Goal: Task Accomplishment & Management: Use online tool/utility

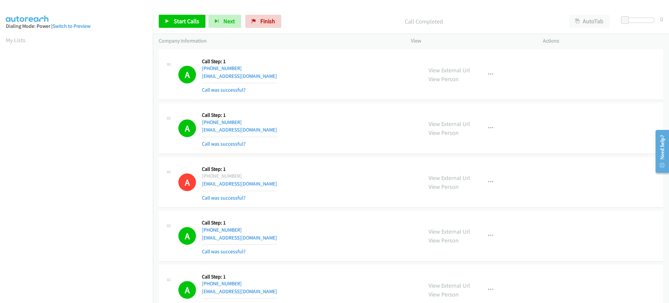
scroll to position [65, 0]
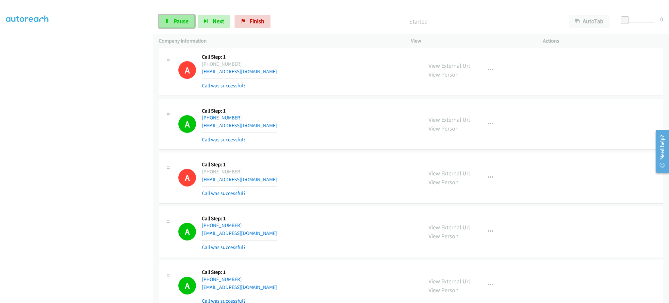
click at [183, 18] on span "Pause" at bounding box center [181, 21] width 15 height 8
click at [191, 23] on span "Start Calls" at bounding box center [186, 21] width 25 height 8
click at [201, 20] on button "Next" at bounding box center [214, 21] width 33 height 13
click at [179, 17] on span "Pause" at bounding box center [181, 21] width 15 height 8
click at [186, 20] on span "Start Calls" at bounding box center [186, 21] width 25 height 8
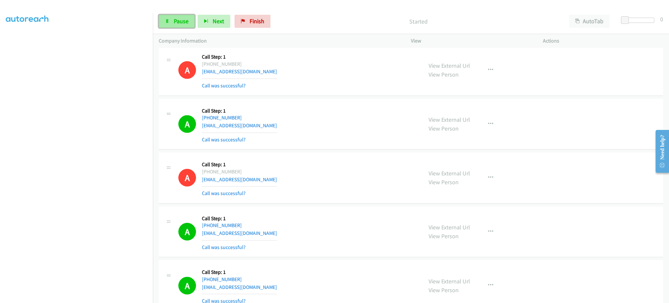
click at [181, 21] on span "Pause" at bounding box center [181, 21] width 15 height 8
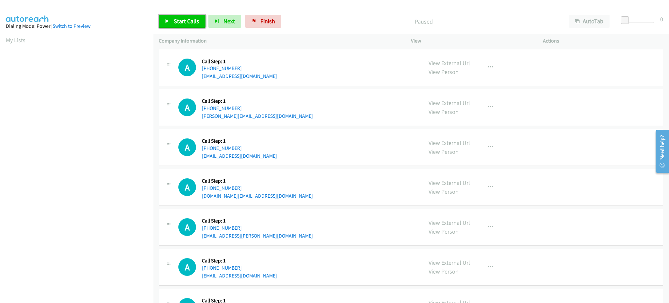
click at [189, 23] on span "Start Calls" at bounding box center [186, 21] width 25 height 8
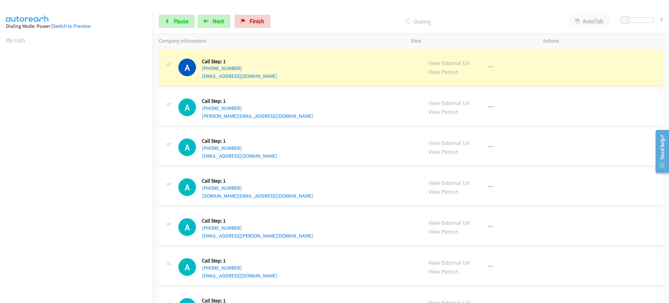
scroll to position [65, 0]
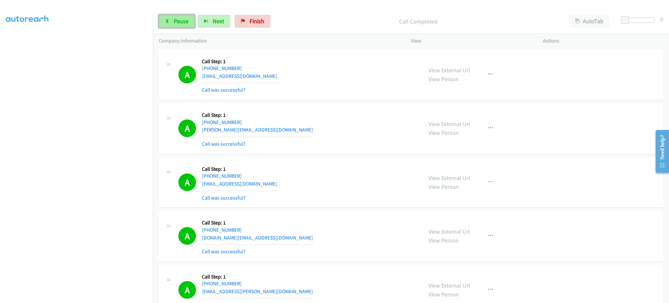
click at [182, 19] on span "Pause" at bounding box center [181, 21] width 15 height 8
click at [188, 23] on span "Start Calls" at bounding box center [186, 21] width 25 height 8
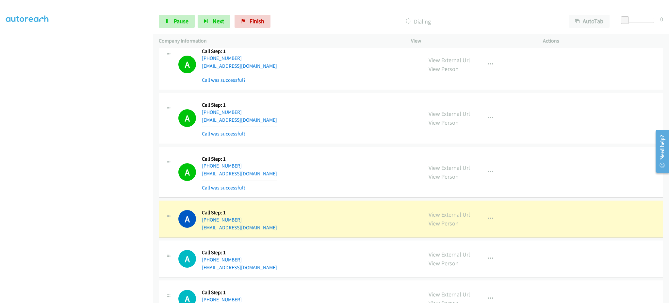
scroll to position [653, 0]
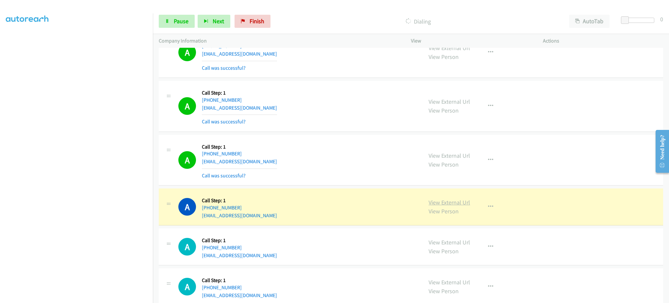
click at [438, 202] on link "View External Url" at bounding box center [449, 202] width 41 height 8
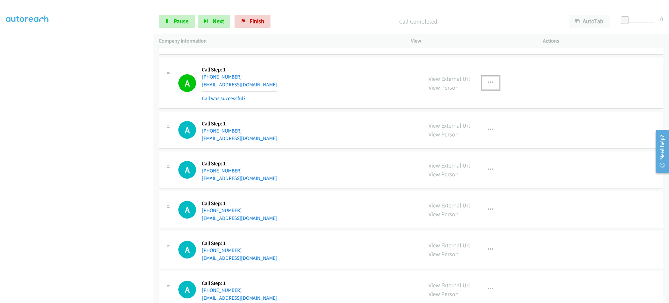
click at [490, 88] on button "button" at bounding box center [491, 82] width 18 height 13
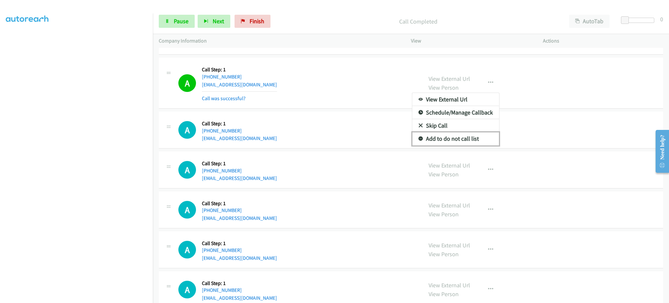
click at [457, 136] on link "Add to do not call list" at bounding box center [455, 138] width 87 height 13
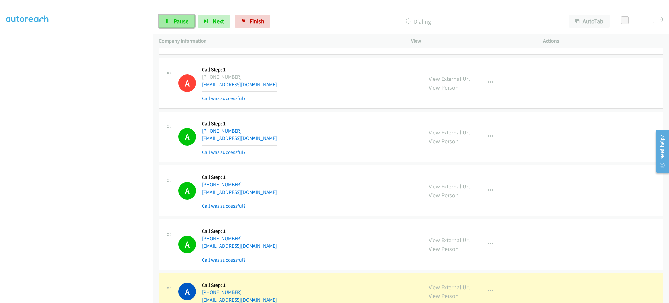
click at [179, 24] on span "Pause" at bounding box center [181, 21] width 15 height 8
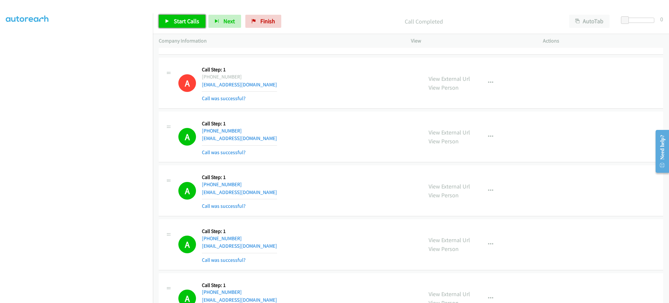
click at [184, 21] on span "Start Calls" at bounding box center [186, 21] width 25 height 8
click at [176, 20] on span "Pause" at bounding box center [181, 21] width 15 height 8
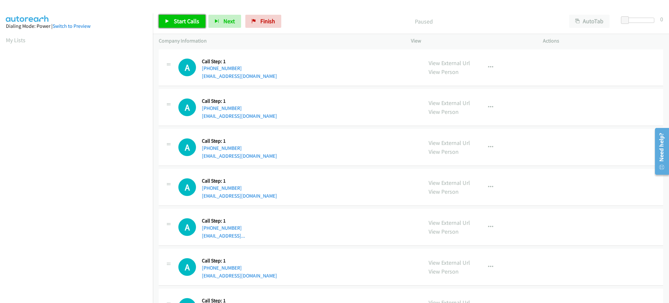
click at [182, 20] on span "Start Calls" at bounding box center [186, 21] width 25 height 8
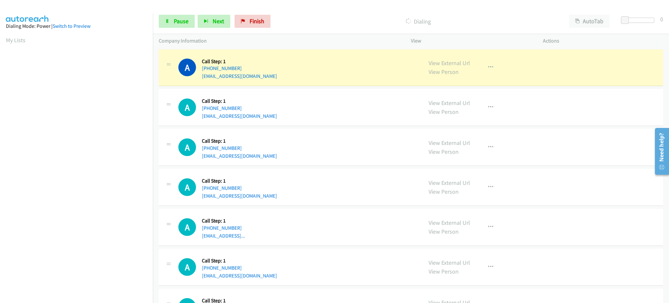
scroll to position [65, 0]
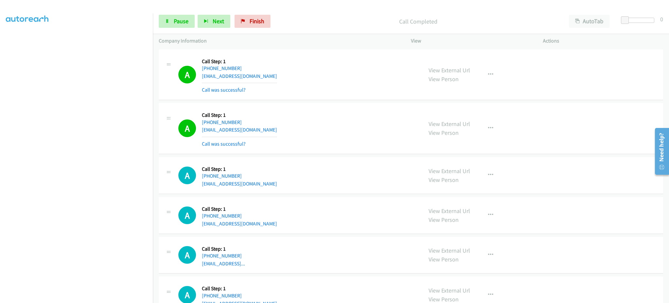
click at [498, 133] on div "View External Url View Person View External Url Email Schedule/Manage Callback …" at bounding box center [492, 128] width 138 height 39
click at [482, 129] on button "button" at bounding box center [491, 128] width 18 height 13
click at [473, 181] on link "Add to do not call list" at bounding box center [455, 183] width 87 height 13
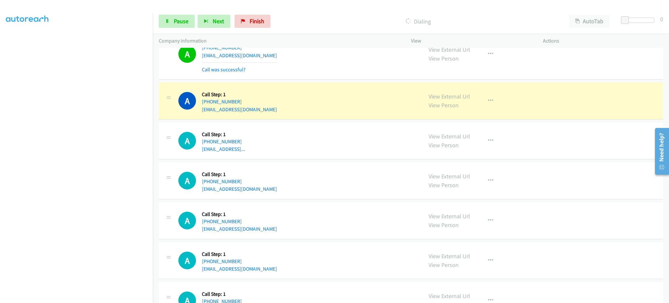
scroll to position [131, 0]
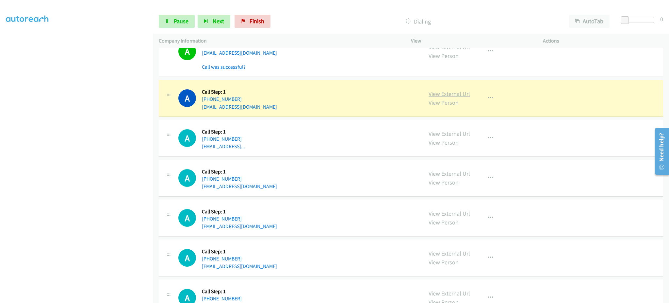
click at [445, 91] on link "View External Url" at bounding box center [449, 94] width 41 height 8
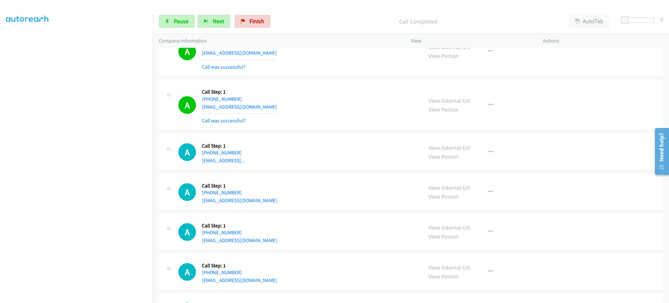
click at [486, 102] on div "View External Url View Person View External Url Email Schedule/Manage Callback …" at bounding box center [492, 105] width 138 height 39
click at [488, 104] on icon "button" at bounding box center [490, 104] width 5 height 5
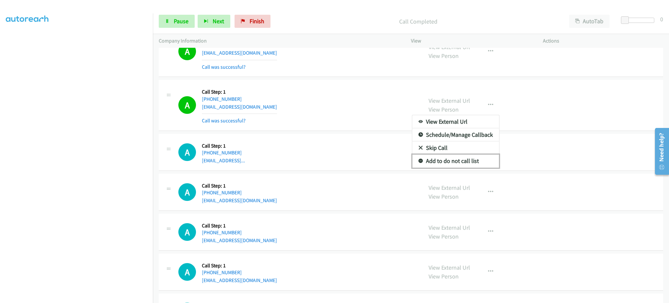
click at [465, 167] on link "Add to do not call list" at bounding box center [455, 160] width 87 height 13
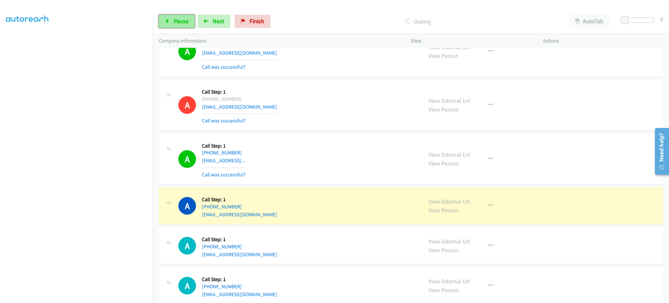
click at [182, 24] on span "Pause" at bounding box center [181, 21] width 15 height 8
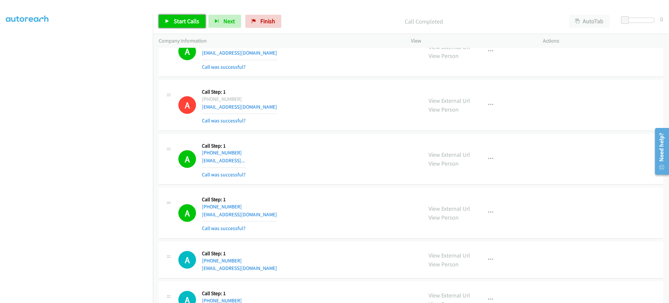
click at [187, 20] on span "Start Calls" at bounding box center [186, 21] width 25 height 8
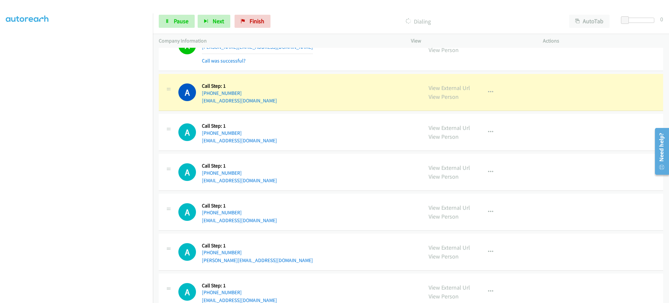
scroll to position [784, 0]
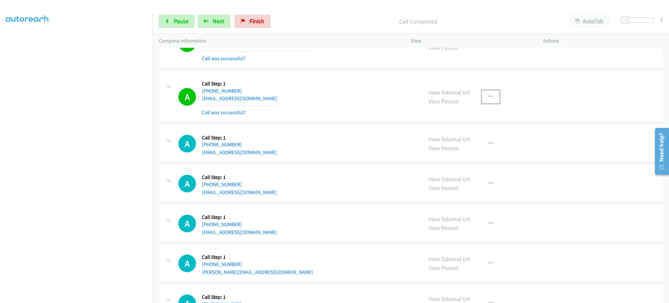
click at [482, 96] on button "button" at bounding box center [491, 96] width 18 height 13
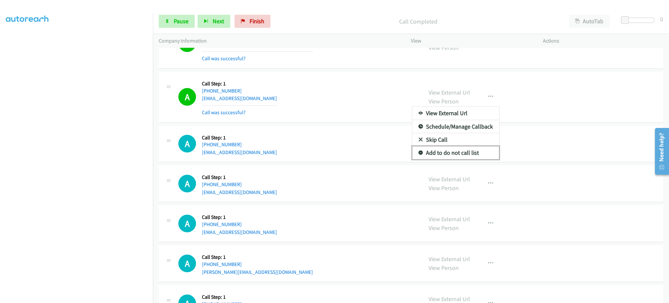
click at [467, 152] on link "Add to do not call list" at bounding box center [455, 152] width 87 height 13
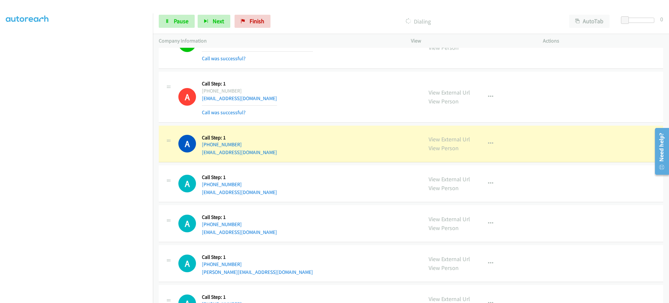
scroll to position [595, 0]
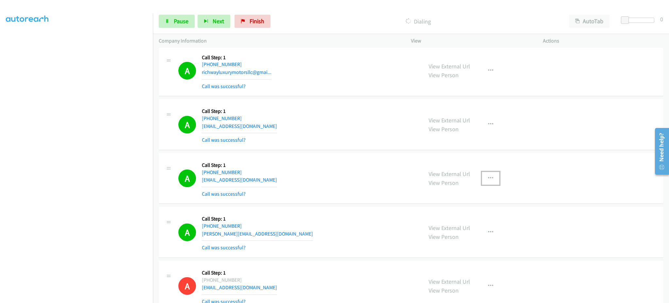
click at [488, 183] on button "button" at bounding box center [491, 178] width 18 height 13
click at [455, 232] on link "Add to do not call list" at bounding box center [455, 233] width 87 height 13
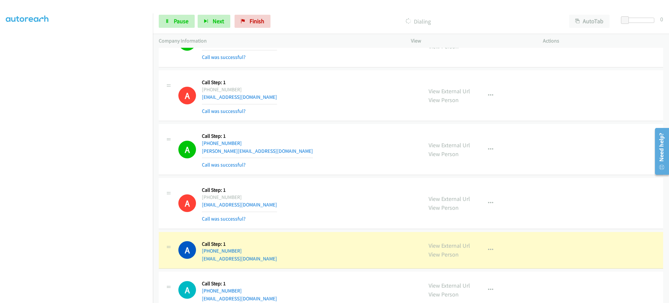
scroll to position [857, 0]
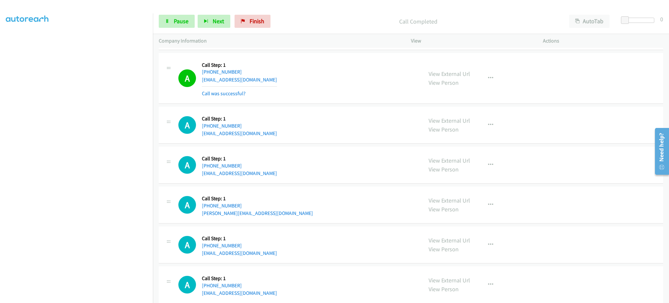
click at [489, 71] on div "View External Url View Person View External Url Email Schedule/Manage Callback …" at bounding box center [492, 78] width 138 height 39
click at [493, 72] on button "button" at bounding box center [491, 78] width 18 height 13
click at [469, 134] on link "Add to do not call list" at bounding box center [455, 133] width 87 height 13
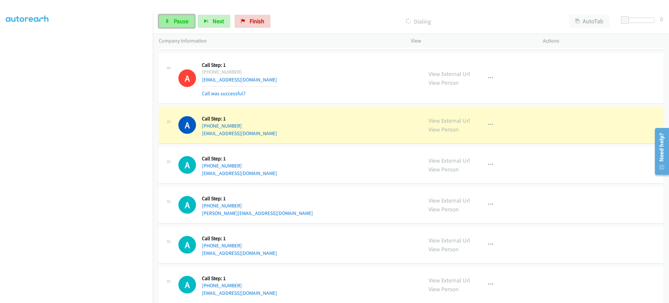
click at [174, 20] on span "Pause" at bounding box center [181, 21] width 15 height 8
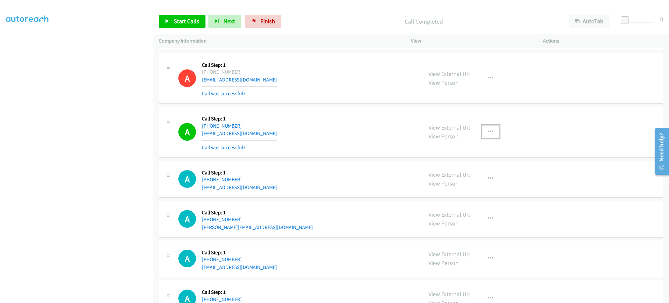
click at [492, 132] on button "button" at bounding box center [491, 131] width 18 height 13
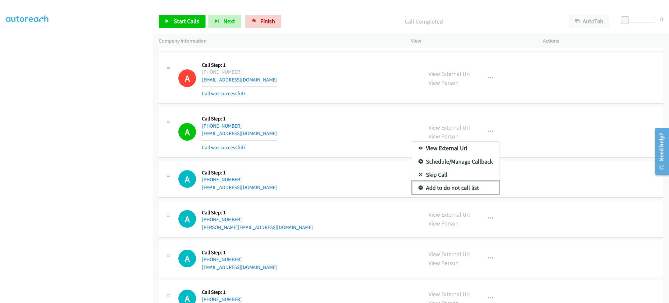
click at [461, 188] on link "Add to do not call list" at bounding box center [455, 187] width 87 height 13
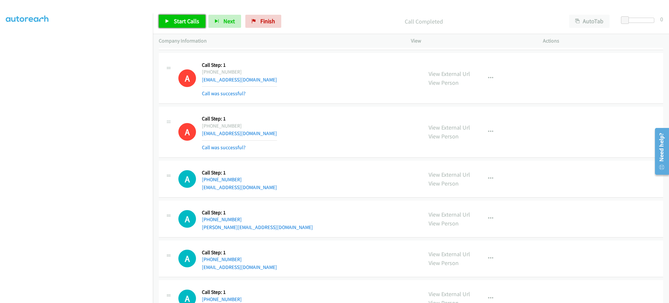
click at [178, 20] on span "Start Calls" at bounding box center [186, 21] width 25 height 8
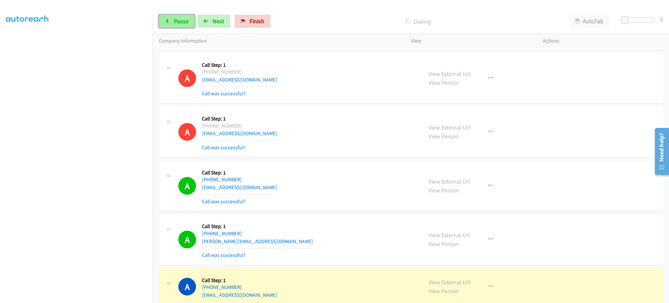
click at [173, 24] on link "Pause" at bounding box center [177, 21] width 36 height 13
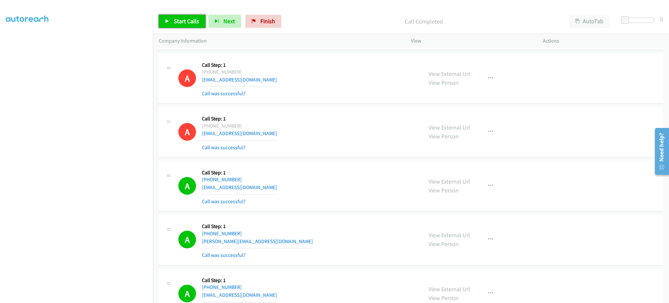
click at [186, 19] on span "Start Calls" at bounding box center [186, 21] width 25 height 8
click at [180, 24] on span "Pause" at bounding box center [181, 21] width 15 height 8
click at [194, 26] on link "Start Calls" at bounding box center [182, 21] width 47 height 13
click at [182, 25] on link "Pause" at bounding box center [177, 21] width 36 height 13
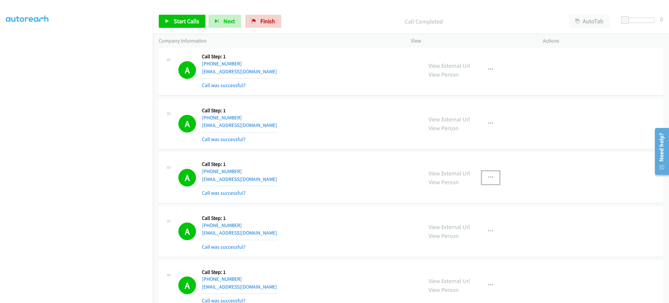
click at [482, 173] on button "button" at bounding box center [491, 177] width 18 height 13
click at [462, 233] on link "Add to do not call list" at bounding box center [455, 233] width 87 height 13
click at [177, 25] on span "Start Calls" at bounding box center [186, 21] width 25 height 8
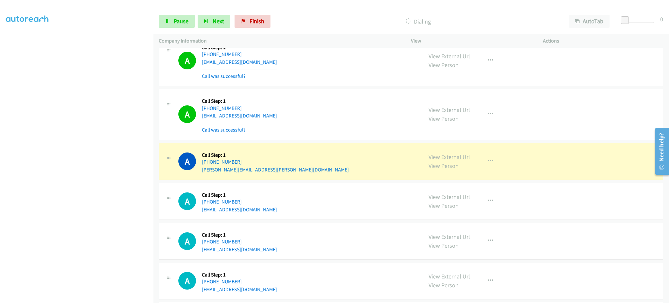
scroll to position [1880, 0]
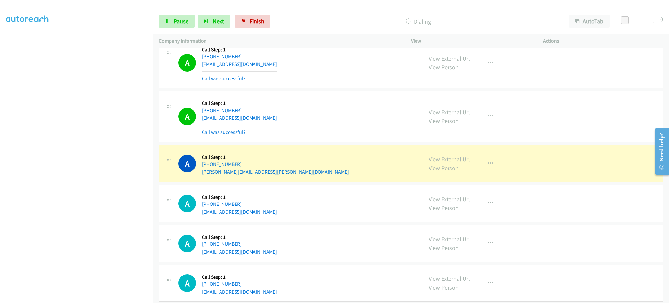
click at [302, 161] on div "A Callback Scheduled Call Step: 1 America/New_York +1 571-405-1974 olsen.avery@…" at bounding box center [297, 163] width 239 height 25
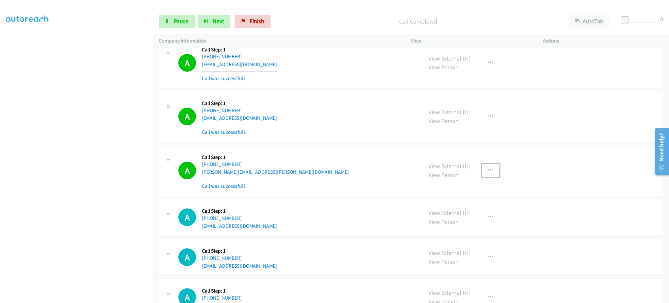
click at [482, 174] on button "button" at bounding box center [491, 170] width 18 height 13
click at [492, 226] on link "Add to do not call list" at bounding box center [455, 226] width 87 height 13
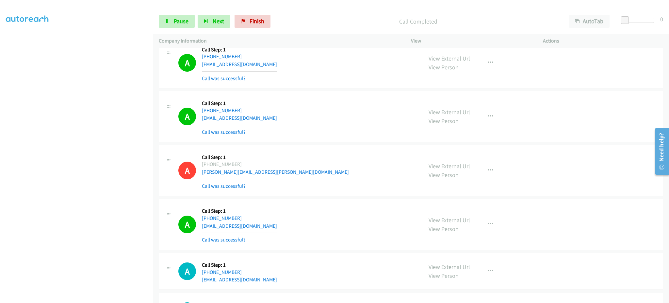
scroll to position [2010, 0]
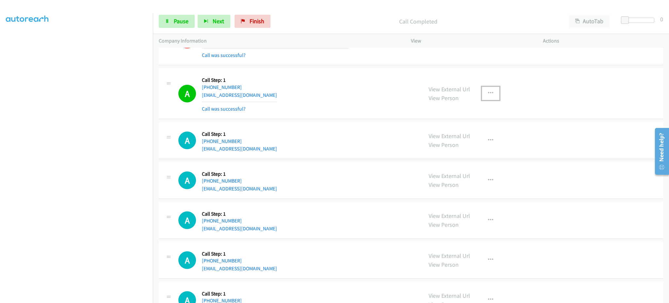
drag, startPoint x: 490, startPoint y: 89, endPoint x: 484, endPoint y: 99, distance: 12.2
click at [490, 88] on button "button" at bounding box center [491, 93] width 18 height 13
click at [467, 150] on link "Add to do not call list" at bounding box center [455, 148] width 87 height 13
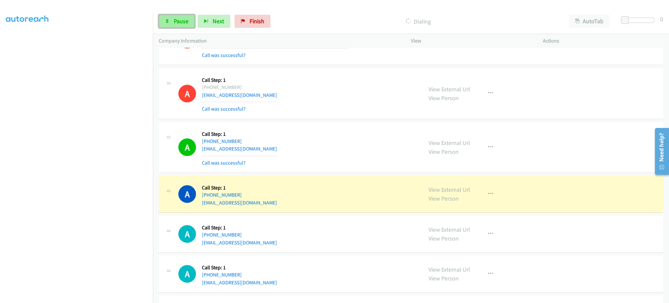
click at [169, 25] on link "Pause" at bounding box center [177, 21] width 36 height 13
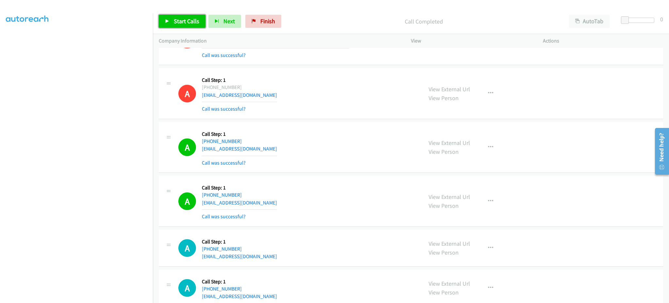
click at [164, 19] on link "Start Calls" at bounding box center [182, 21] width 47 height 13
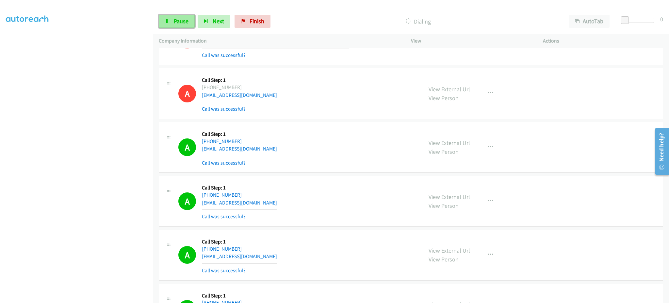
click at [184, 19] on span "Pause" at bounding box center [181, 21] width 15 height 8
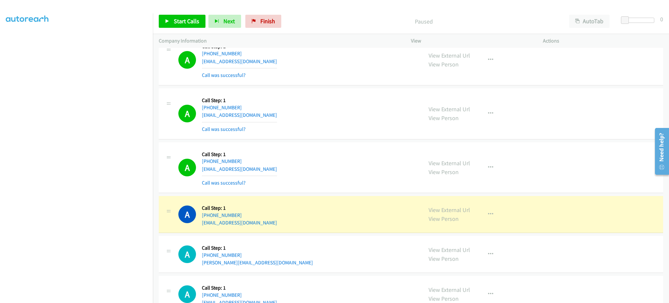
scroll to position [2282, 0]
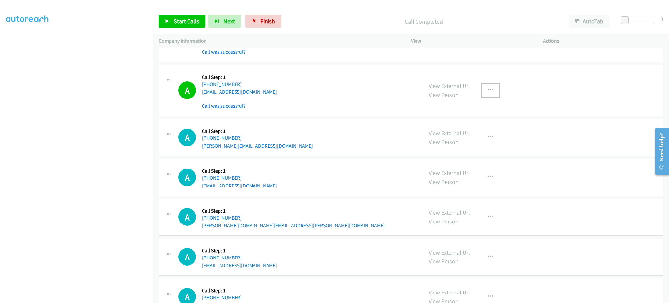
click at [486, 86] on button "button" at bounding box center [491, 90] width 18 height 13
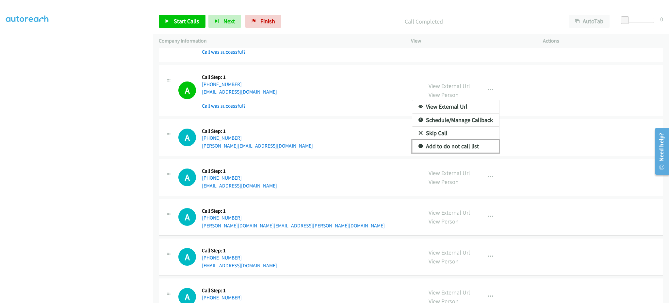
click at [461, 151] on link "Add to do not call list" at bounding box center [455, 146] width 87 height 13
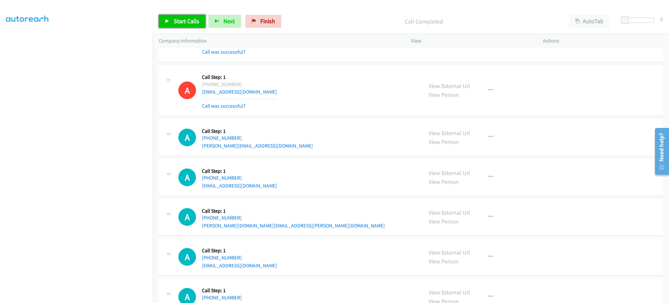
click at [191, 25] on span "Start Calls" at bounding box center [186, 21] width 25 height 8
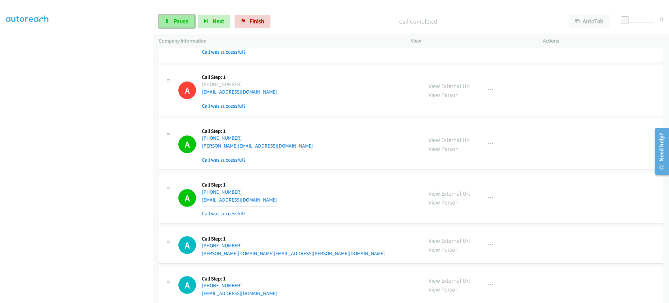
click at [184, 20] on span "Pause" at bounding box center [181, 21] width 15 height 8
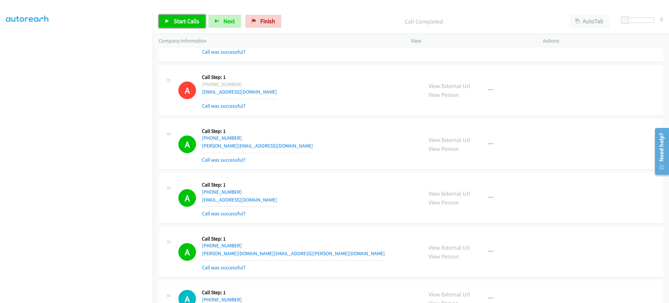
click at [182, 20] on span "Start Calls" at bounding box center [186, 21] width 25 height 8
click at [188, 20] on span "Pause" at bounding box center [181, 21] width 15 height 8
drag, startPoint x: 189, startPoint y: 22, endPoint x: 189, endPoint y: 26, distance: 3.9
click at [189, 22] on span "Start Calls" at bounding box center [186, 21] width 25 height 8
click at [180, 19] on span "Pause" at bounding box center [181, 21] width 15 height 8
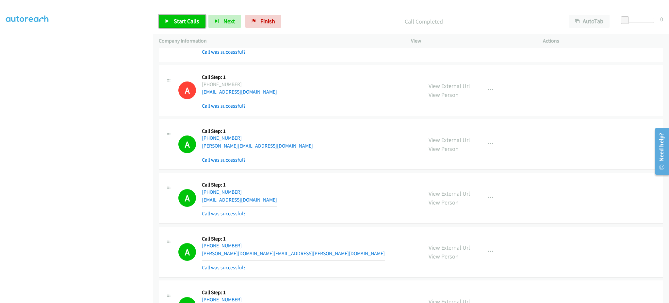
click at [180, 21] on span "Start Calls" at bounding box center [186, 21] width 25 height 8
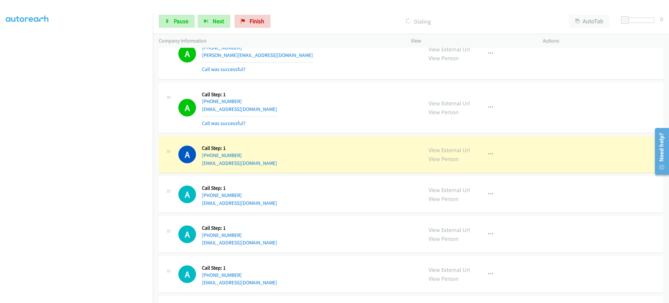
scroll to position [2805, 0]
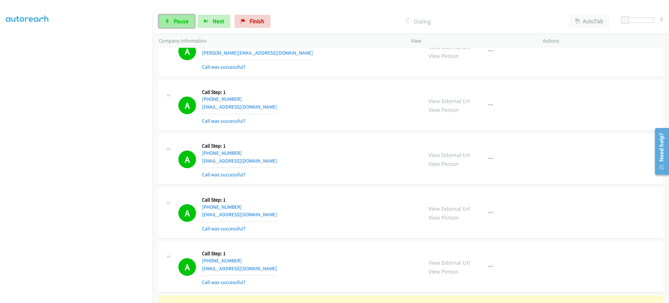
click at [182, 21] on span "Pause" at bounding box center [181, 21] width 15 height 8
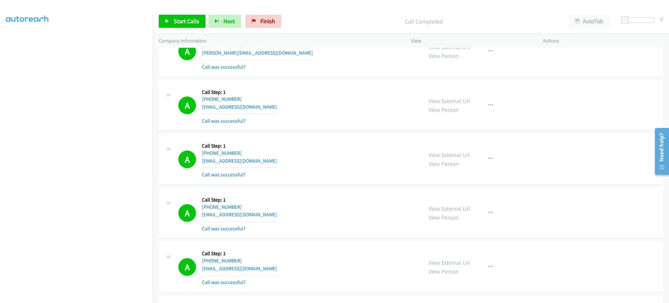
scroll to position [972, 0]
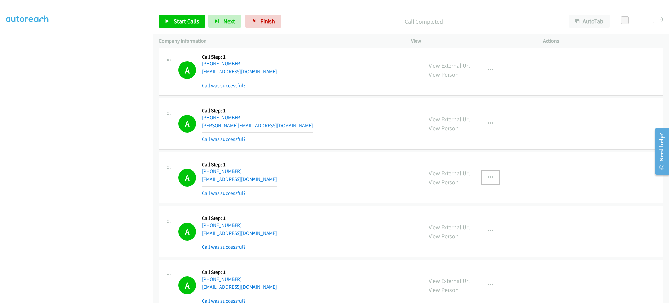
drag, startPoint x: 490, startPoint y: 181, endPoint x: 484, endPoint y: 207, distance: 26.2
click at [490, 181] on button "button" at bounding box center [491, 177] width 18 height 13
click at [475, 235] on link "Add to do not call list" at bounding box center [455, 233] width 87 height 13
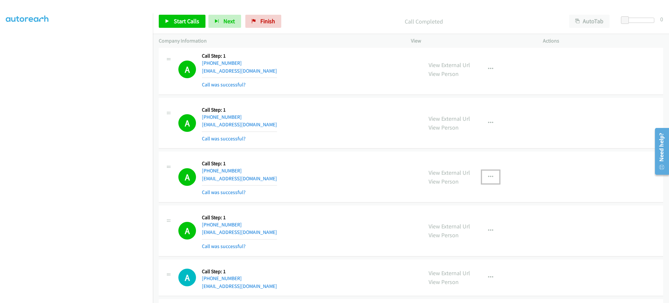
click at [484, 182] on button "button" at bounding box center [491, 176] width 18 height 13
click at [468, 233] on link "Add to do not call list" at bounding box center [455, 232] width 87 height 13
click at [189, 21] on span "Start Calls" at bounding box center [186, 21] width 25 height 8
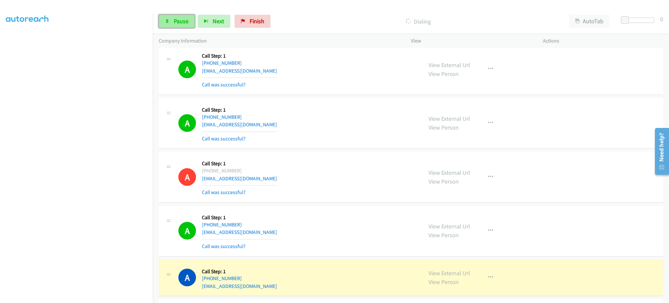
click at [185, 21] on span "Pause" at bounding box center [181, 21] width 15 height 8
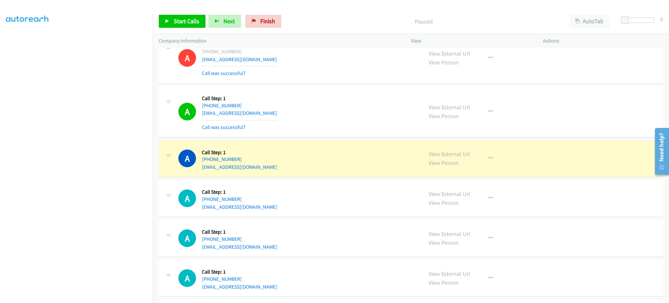
scroll to position [3026, 0]
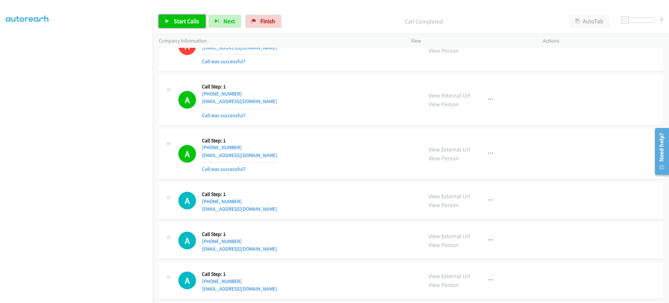
drag, startPoint x: 183, startPoint y: 17, endPoint x: 206, endPoint y: 18, distance: 22.2
click at [183, 17] on span "Start Calls" at bounding box center [186, 21] width 25 height 8
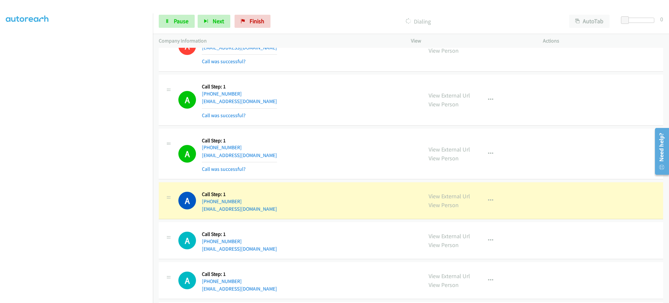
scroll to position [3156, 0]
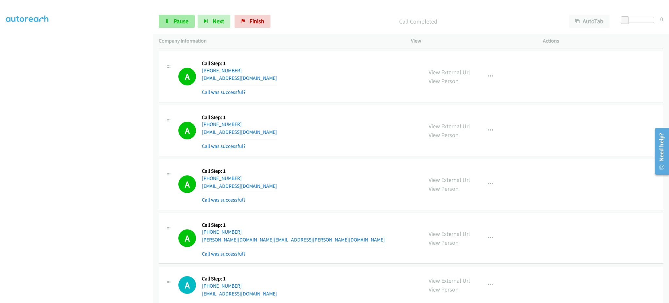
drag, startPoint x: 175, startPoint y: 31, endPoint x: 175, endPoint y: 23, distance: 7.8
click at [175, 31] on div "Start Calls Pause Next Finish Call Completed AutoTab AutoTab 0" at bounding box center [411, 21] width 516 height 25
click at [175, 18] on span "Pause" at bounding box center [181, 21] width 15 height 8
click at [189, 24] on span "Start Calls" at bounding box center [186, 21] width 25 height 8
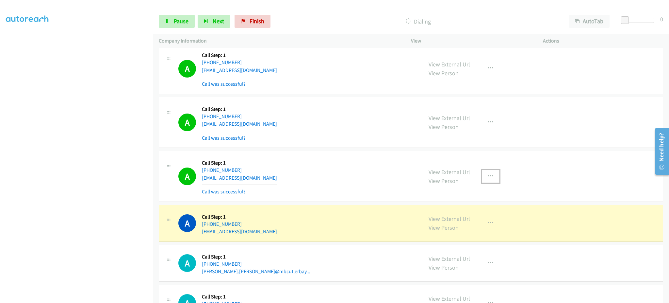
click at [492, 183] on button "button" at bounding box center [491, 176] width 18 height 13
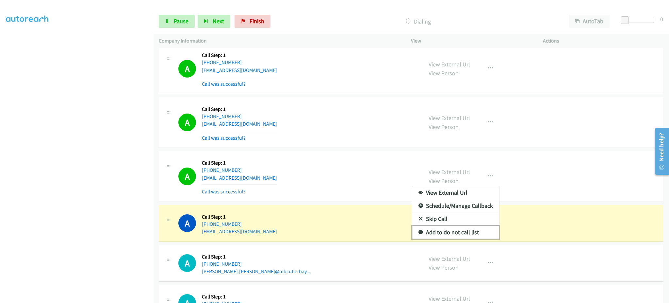
click at [469, 234] on link "Add to do not call list" at bounding box center [455, 231] width 87 height 13
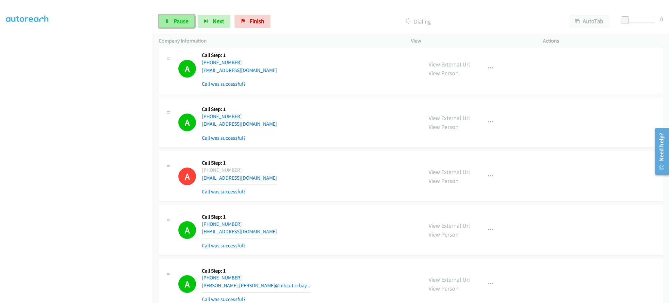
click at [172, 17] on link "Pause" at bounding box center [177, 21] width 36 height 13
click at [186, 23] on span "Start Calls" at bounding box center [186, 21] width 25 height 8
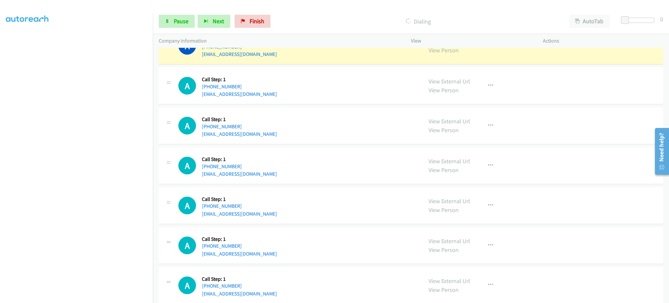
scroll to position [4135, 0]
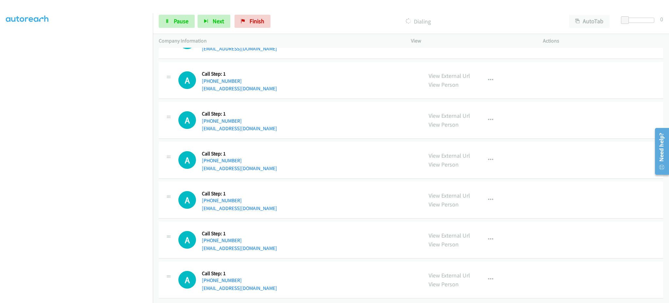
click at [406, 281] on div "A Callback Scheduled Call Step: 1 America/Chicago +1 715-537-0233 jaquilynandre…" at bounding box center [297, 279] width 239 height 25
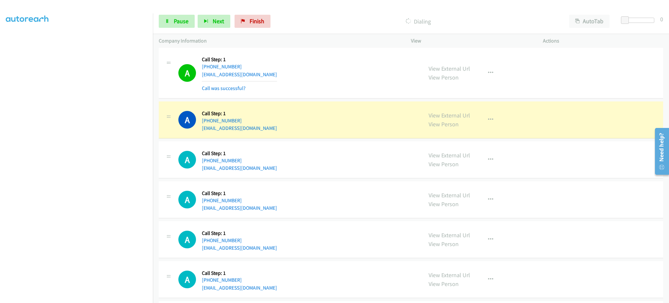
scroll to position [4004, 0]
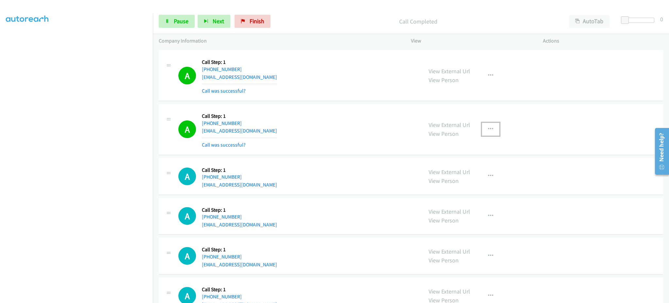
click at [486, 135] on button "button" at bounding box center [491, 129] width 18 height 13
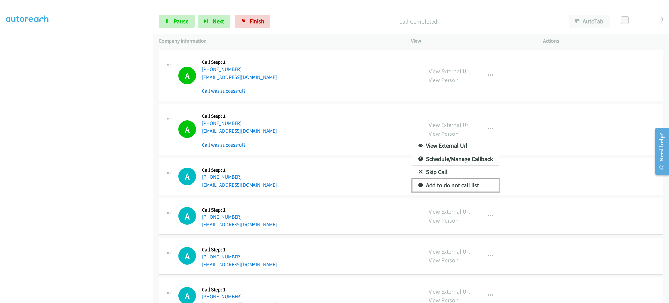
click at [469, 188] on link "Add to do not call list" at bounding box center [455, 184] width 87 height 13
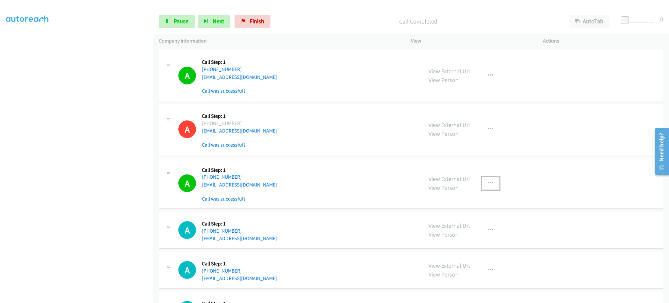
drag, startPoint x: 492, startPoint y: 187, endPoint x: 484, endPoint y: 211, distance: 25.0
click at [491, 187] on button "button" at bounding box center [491, 182] width 18 height 13
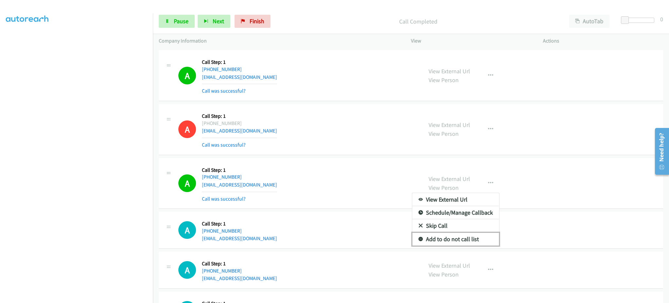
click at [477, 240] on link "Add to do not call list" at bounding box center [455, 238] width 87 height 13
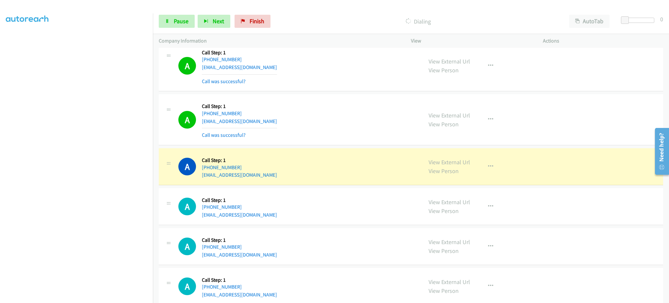
scroll to position [4265, 0]
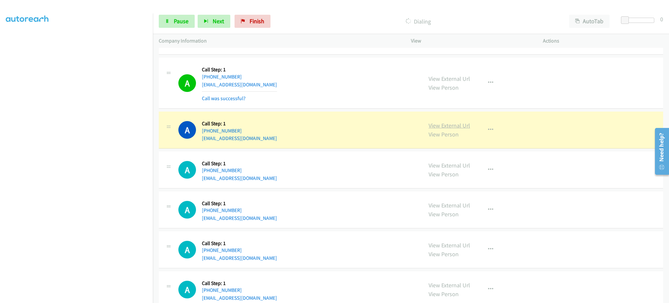
click at [448, 127] on link "View External Url" at bounding box center [449, 126] width 41 height 8
click at [168, 18] on link "Pause" at bounding box center [177, 21] width 36 height 13
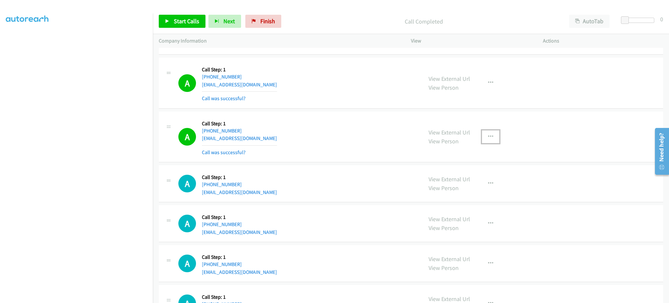
click at [482, 143] on button "button" at bounding box center [491, 136] width 18 height 13
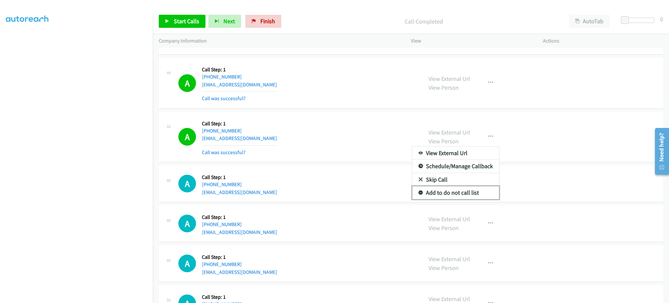
click at [473, 196] on link "Add to do not call list" at bounding box center [455, 192] width 87 height 13
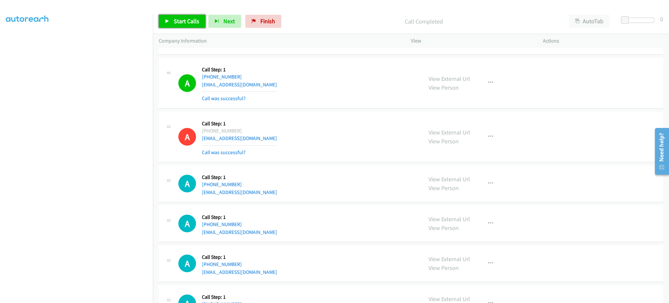
click at [189, 26] on link "Start Calls" at bounding box center [182, 21] width 47 height 13
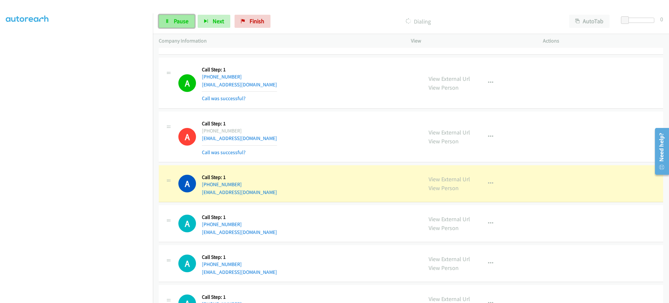
click at [184, 21] on span "Pause" at bounding box center [181, 21] width 15 height 8
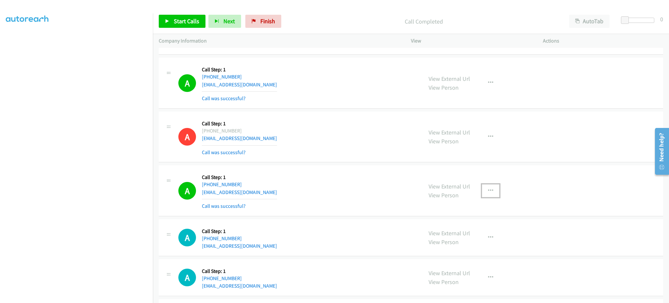
click at [482, 187] on button "button" at bounding box center [491, 190] width 18 height 13
click at [443, 247] on link "Add to do not call list" at bounding box center [455, 246] width 87 height 13
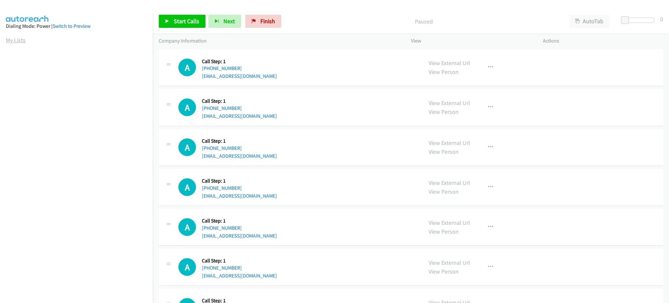
click at [18, 37] on link "My Lists" at bounding box center [16, 40] width 20 height 8
click at [187, 26] on link "Start Calls" at bounding box center [182, 21] width 47 height 13
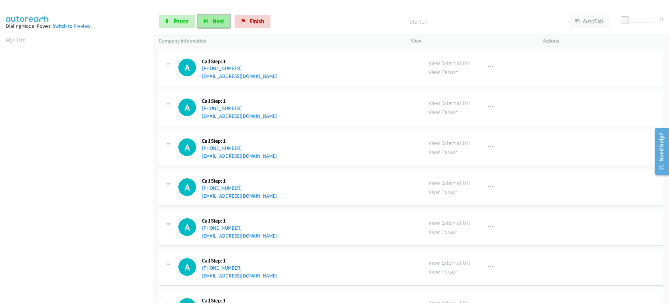
click at [213, 24] on span "Next" at bounding box center [218, 21] width 11 height 8
click at [176, 25] on link "Pause" at bounding box center [177, 21] width 36 height 13
click at [187, 24] on span "Start Calls" at bounding box center [186, 21] width 25 height 8
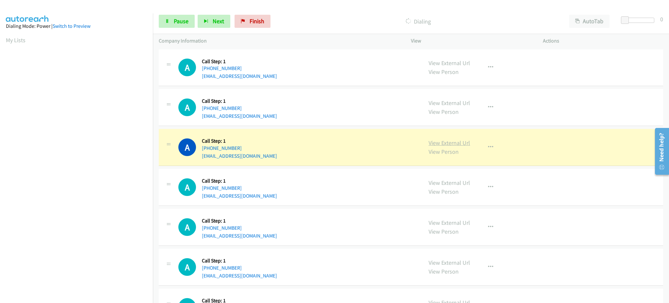
click at [442, 144] on link "View External Url" at bounding box center [449, 143] width 41 height 8
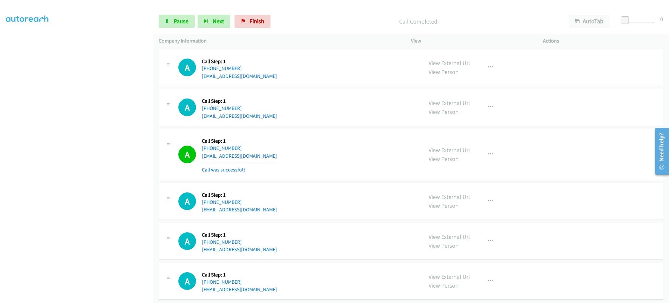
click at [500, 150] on div "View External Url View Person View External Url Email Schedule/Manage Callback …" at bounding box center [492, 154] width 138 height 39
click at [488, 152] on icon "button" at bounding box center [490, 154] width 5 height 5
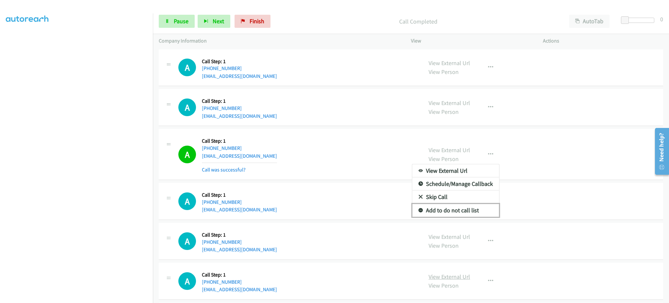
drag, startPoint x: 465, startPoint y: 211, endPoint x: 457, endPoint y: 273, distance: 62.9
click at [465, 211] on link "Add to do not call list" at bounding box center [455, 210] width 87 height 13
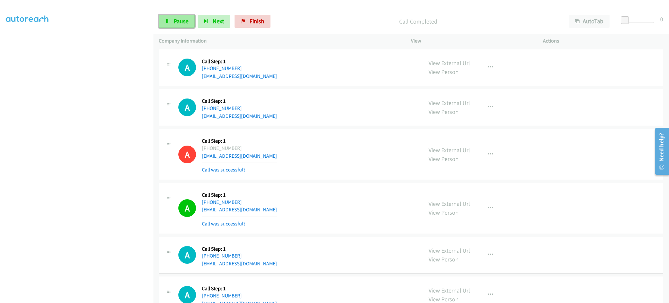
click at [182, 19] on span "Pause" at bounding box center [181, 21] width 15 height 8
drag, startPoint x: 182, startPoint y: 15, endPoint x: 174, endPoint y: 1, distance: 16.3
click at [182, 16] on link "Start Calls" at bounding box center [182, 21] width 47 height 13
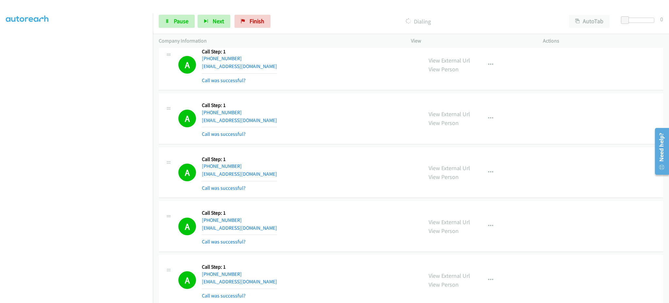
scroll to position [318, 0]
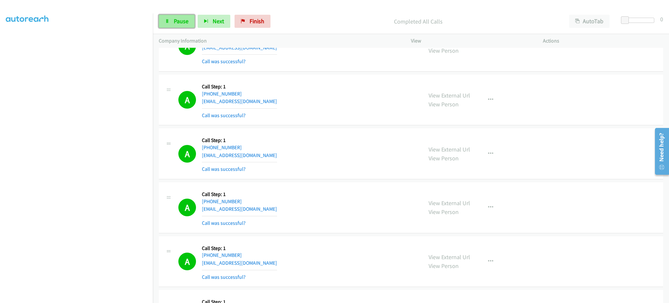
click at [183, 21] on span "Pause" at bounding box center [181, 21] width 15 height 8
click at [183, 21] on span "Start Calls" at bounding box center [186, 21] width 25 height 8
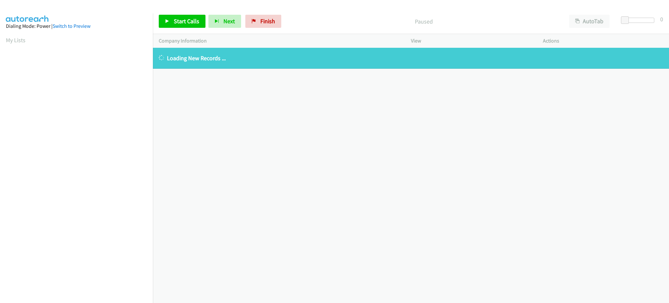
click at [20, 41] on link "My Lists" at bounding box center [16, 40] width 20 height 8
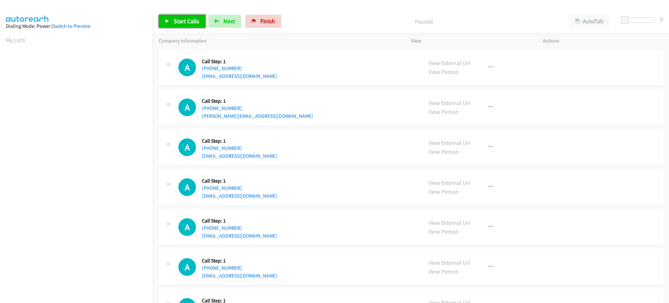
click at [190, 20] on span "Start Calls" at bounding box center [186, 21] width 25 height 8
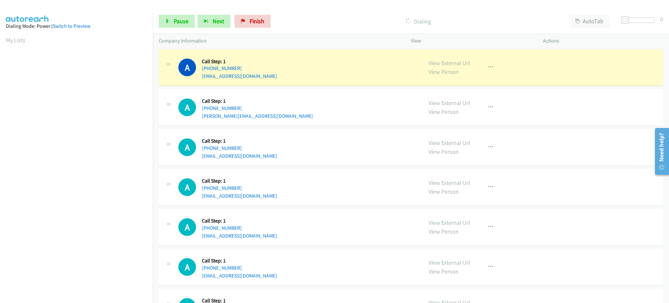
scroll to position [65, 0]
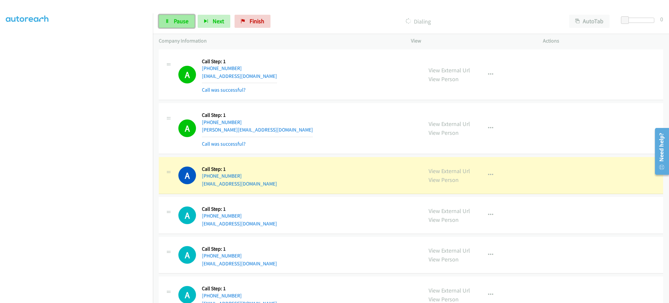
click at [179, 19] on span "Pause" at bounding box center [181, 21] width 15 height 8
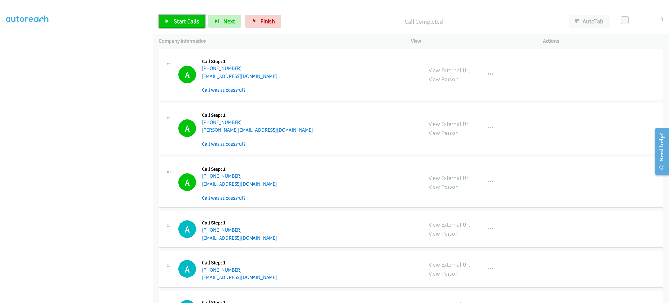
click at [186, 15] on link "Start Calls" at bounding box center [182, 21] width 47 height 13
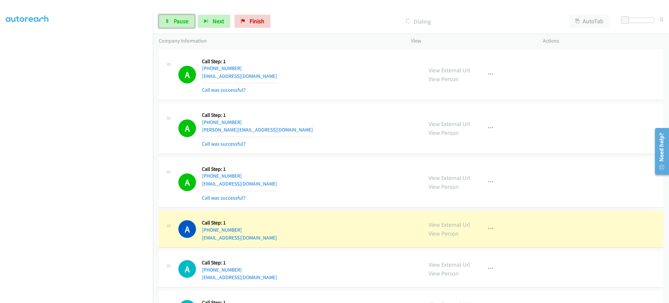
drag, startPoint x: 173, startPoint y: 20, endPoint x: 195, endPoint y: 20, distance: 22.9
click at [172, 20] on link "Pause" at bounding box center [177, 21] width 36 height 13
